Goal: Find specific page/section: Find specific page/section

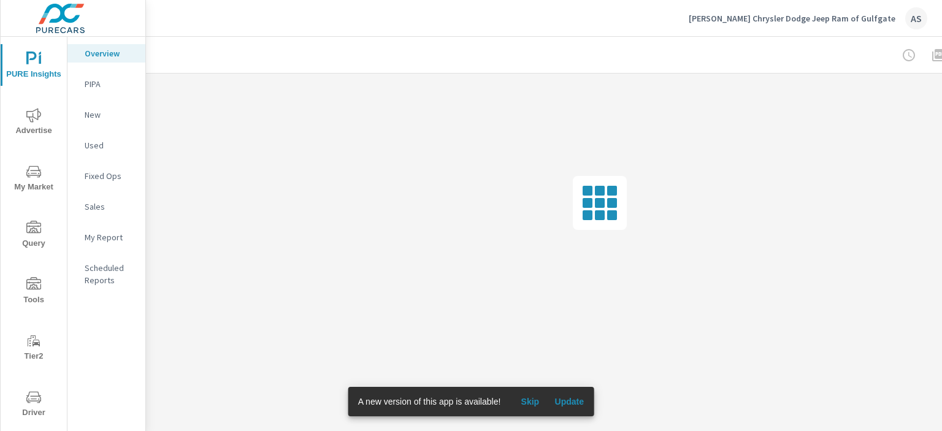
click at [27, 282] on icon "nav menu" at bounding box center [33, 283] width 15 height 12
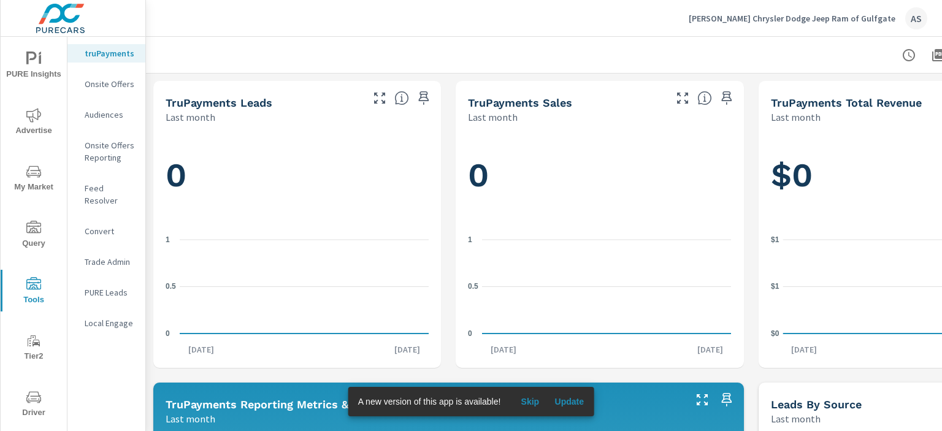
click at [112, 286] on p "PURE Leads" at bounding box center [110, 292] width 51 height 12
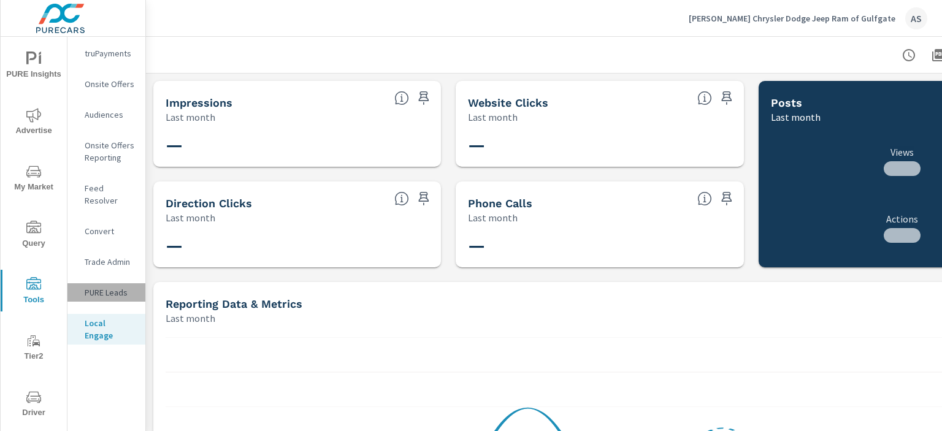
click at [115, 286] on p "PURE Leads" at bounding box center [110, 292] width 51 height 12
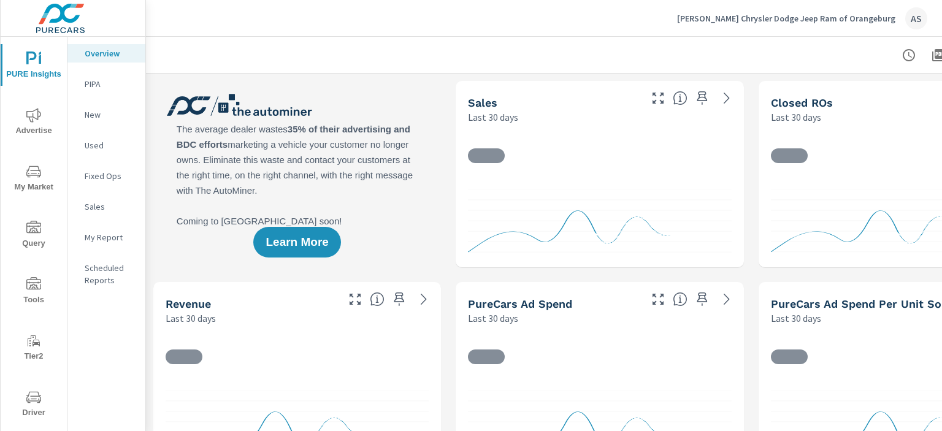
click at [29, 291] on icon "nav menu" at bounding box center [33, 284] width 15 height 15
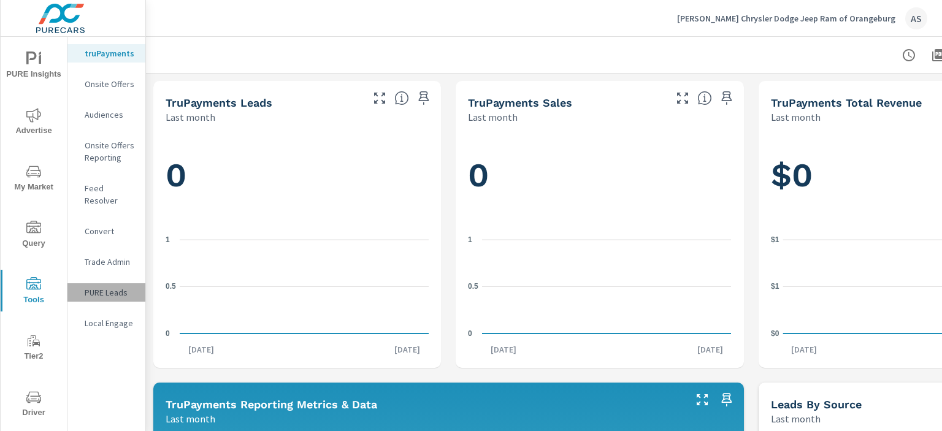
click at [113, 286] on p "PURE Leads" at bounding box center [110, 292] width 51 height 12
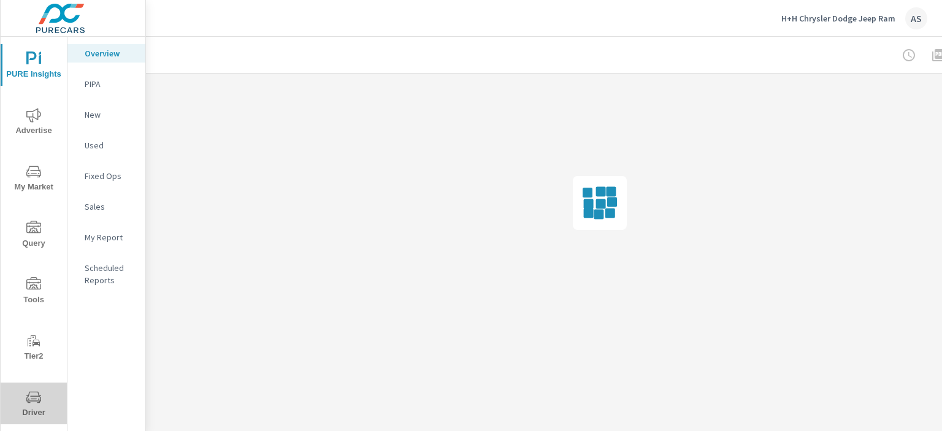
click at [42, 407] on span "Driver" at bounding box center [33, 405] width 59 height 30
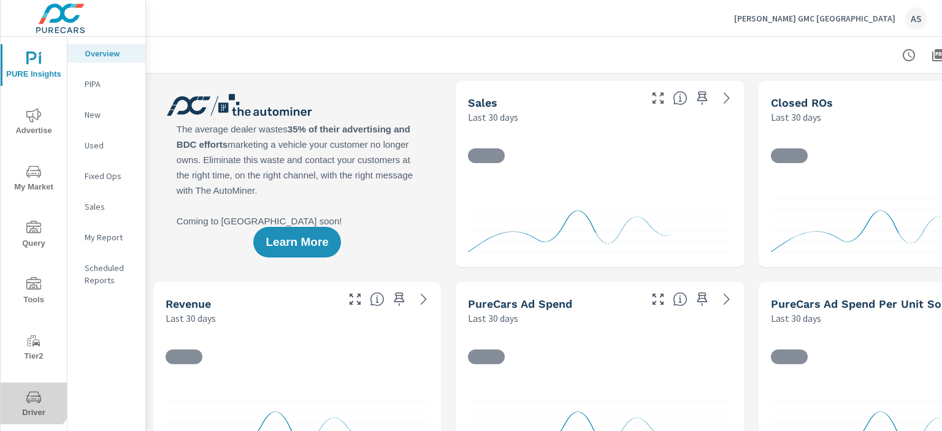
click at [26, 393] on icon "nav menu" at bounding box center [33, 397] width 15 height 15
